Goal: Task Accomplishment & Management: Complete application form

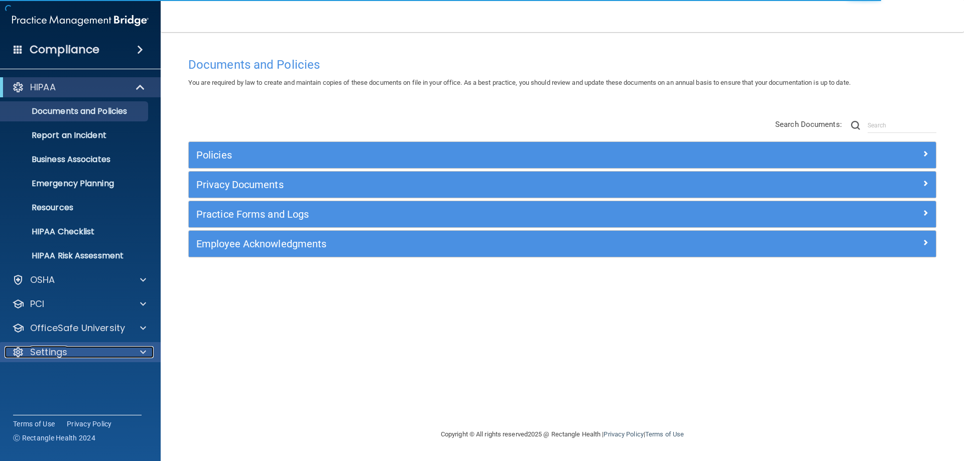
click at [139, 354] on div at bounding box center [141, 352] width 25 height 12
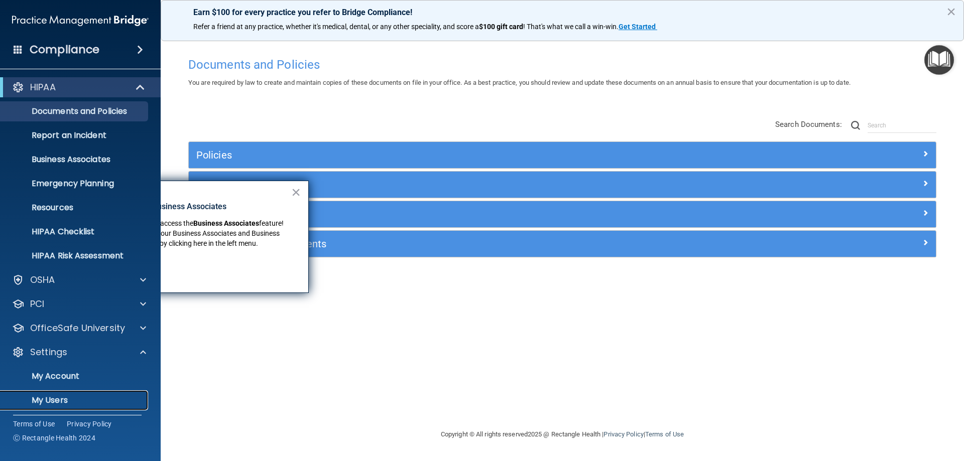
click at [72, 403] on p "My Users" at bounding box center [75, 401] width 137 height 10
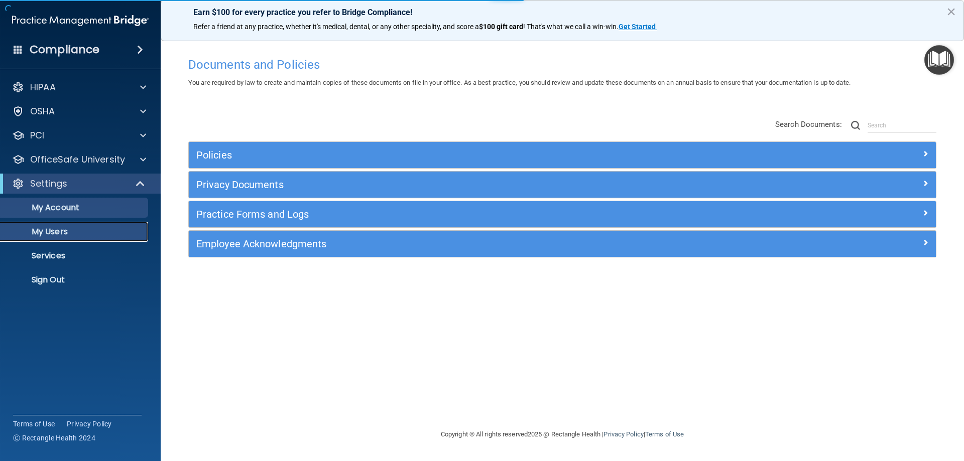
select select "20"
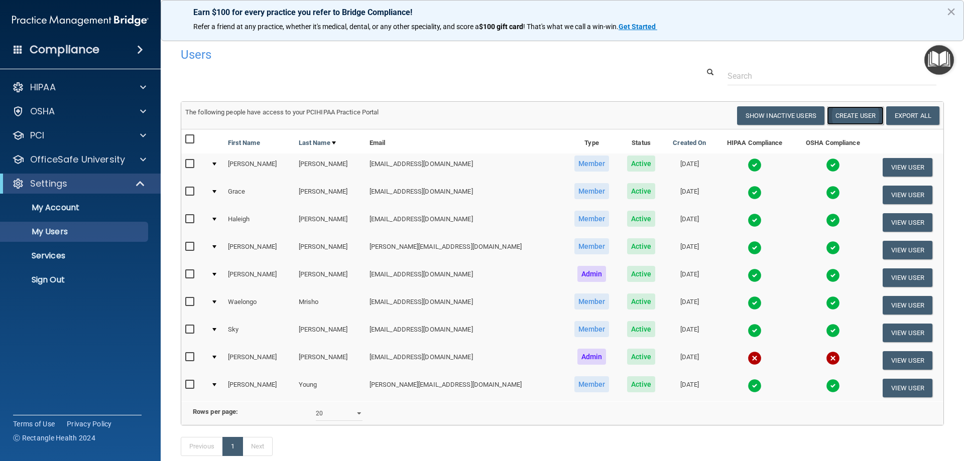
click at [852, 117] on button "Create User" at bounding box center [855, 115] width 57 height 19
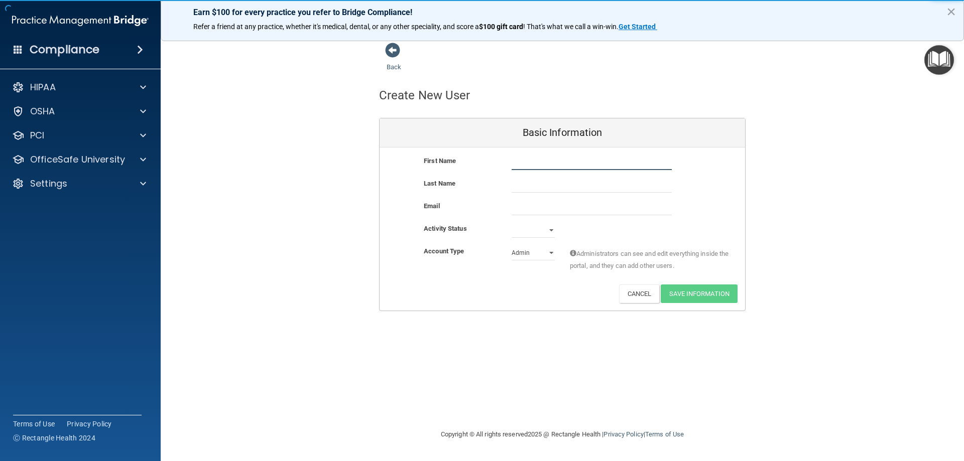
click at [539, 167] on input "text" at bounding box center [592, 162] width 160 height 15
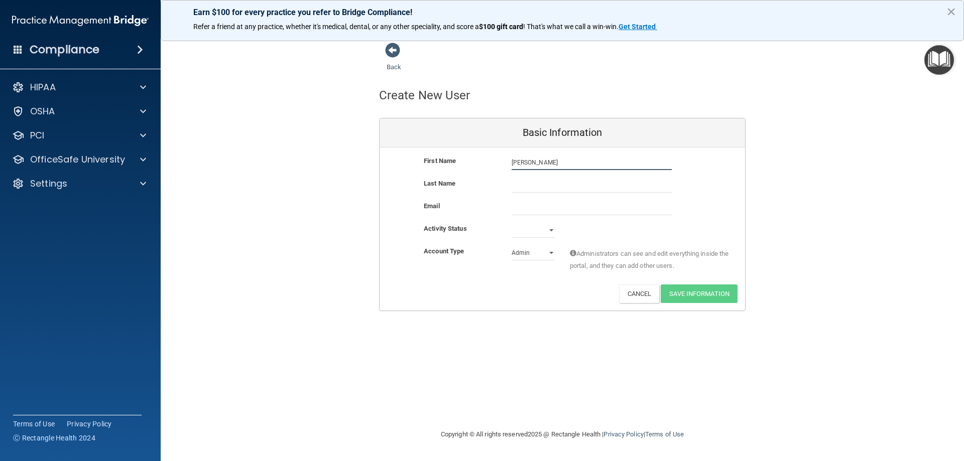
type input "[PERSON_NAME]"
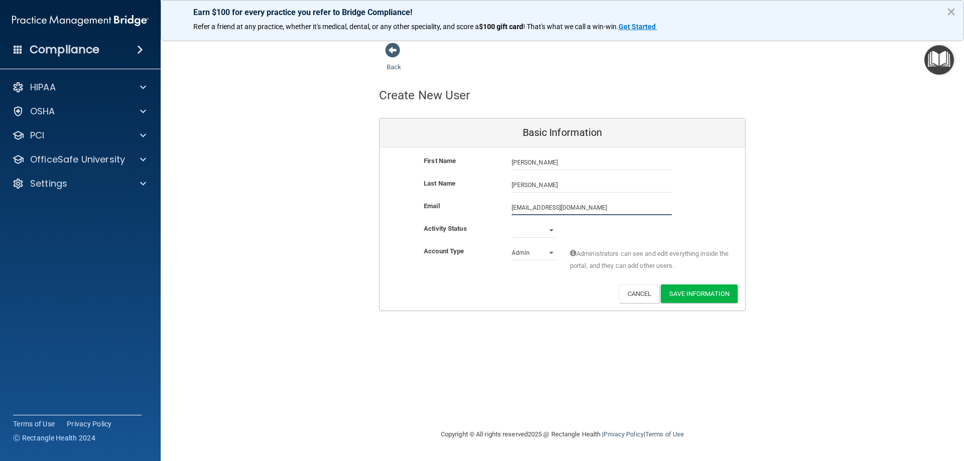
type input "[EMAIL_ADDRESS][DOMAIN_NAME]"
click at [541, 233] on select "Active Inactive" at bounding box center [533, 230] width 43 height 15
select select "active"
click at [512, 223] on select "Active Inactive" at bounding box center [533, 230] width 43 height 15
click at [538, 250] on select "Admin Member" at bounding box center [533, 253] width 43 height 15
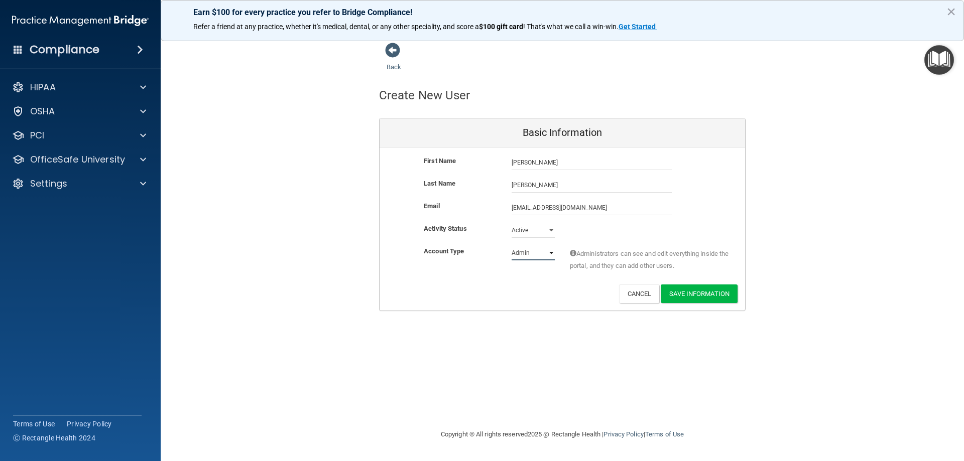
select select "practice_member"
click at [512, 246] on select "Admin Member" at bounding box center [533, 253] width 43 height 15
click at [693, 295] on button "Save Information" at bounding box center [699, 294] width 77 height 19
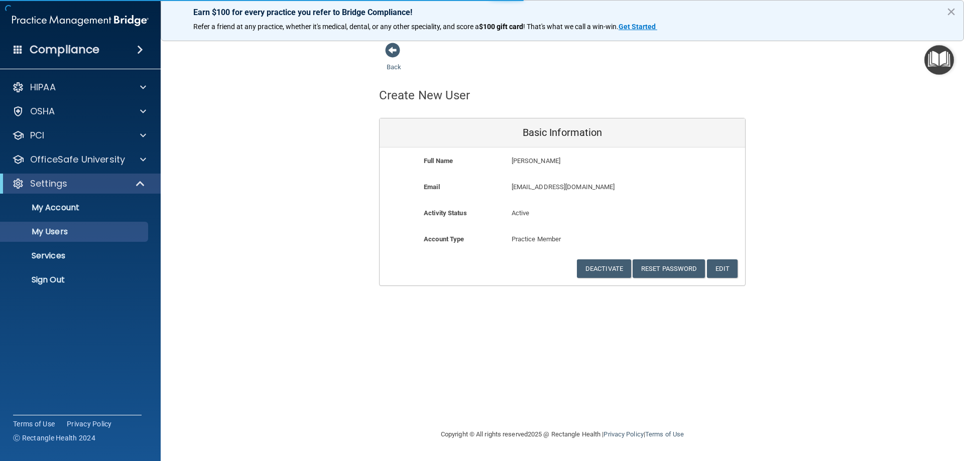
select select "20"
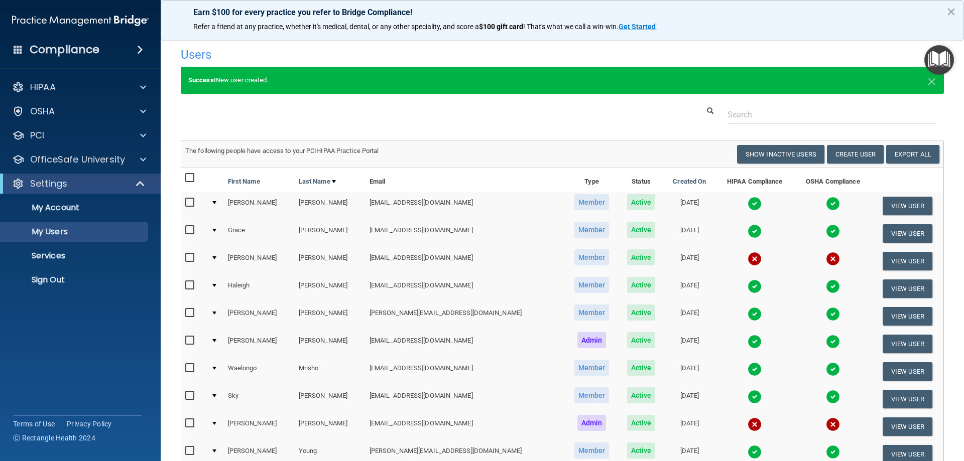
click at [949, 8] on button "×" at bounding box center [951, 12] width 10 height 16
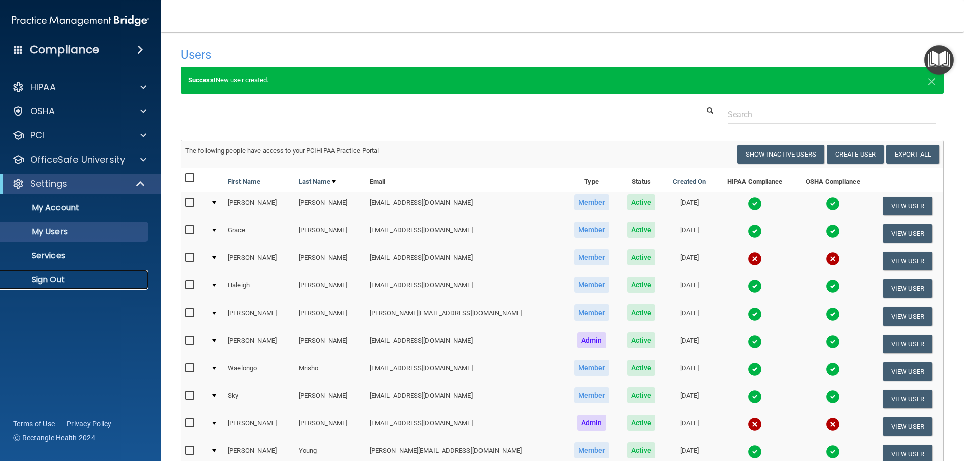
click at [53, 281] on p "Sign Out" at bounding box center [75, 280] width 137 height 10
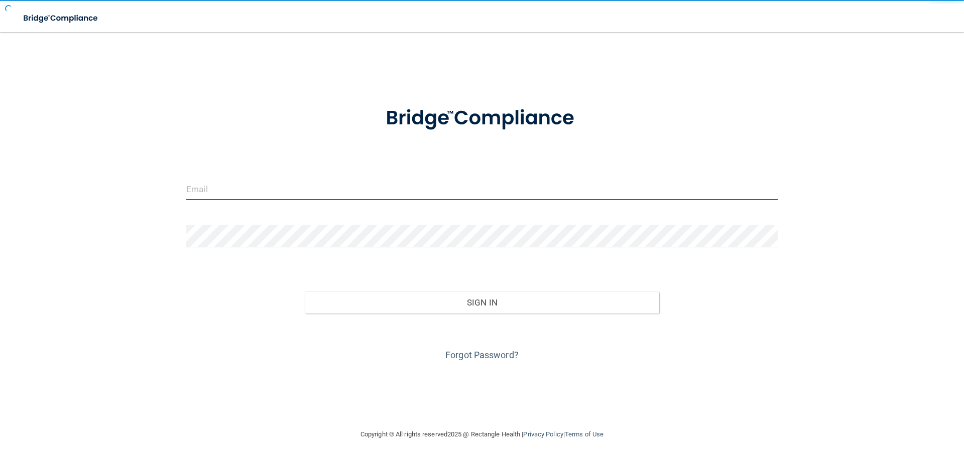
type input "[EMAIL_ADDRESS][DOMAIN_NAME]"
